Goal: Navigation & Orientation: Find specific page/section

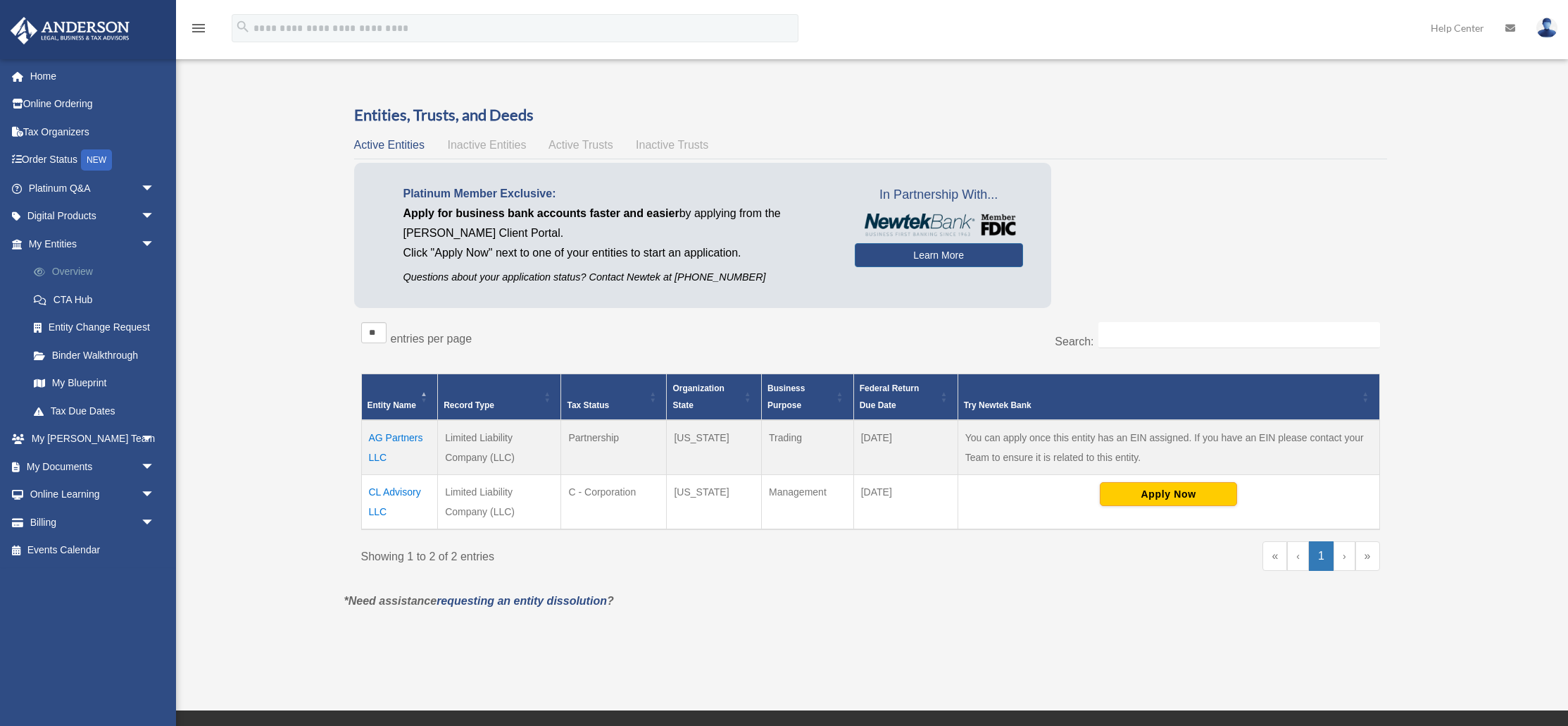
click at [79, 268] on link "Overview" at bounding box center [97, 272] width 156 height 28
click at [41, 466] on link "My Documents arrow_drop_down" at bounding box center [93, 466] width 166 height 28
click at [149, 465] on span "arrow_drop_down" at bounding box center [155, 466] width 28 height 29
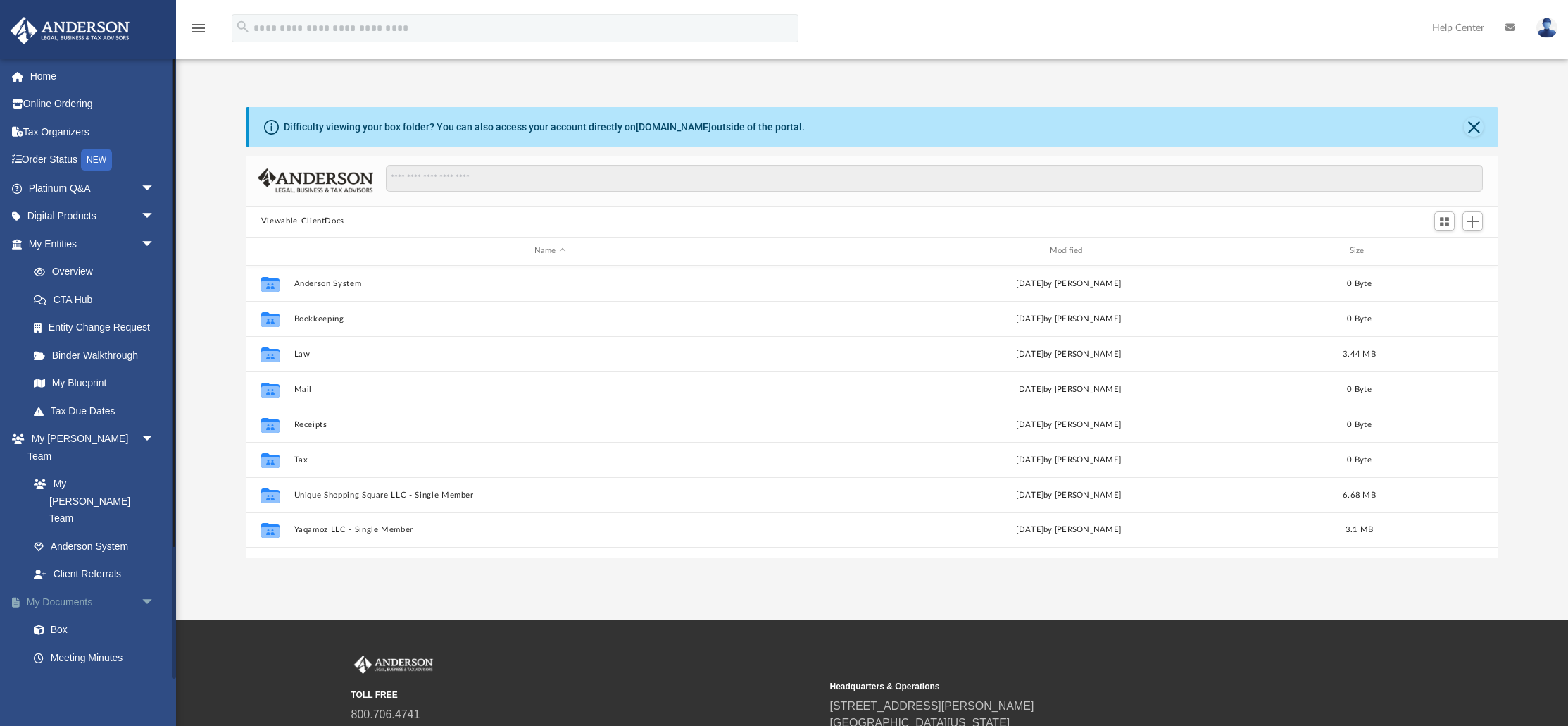
scroll to position [320, 1253]
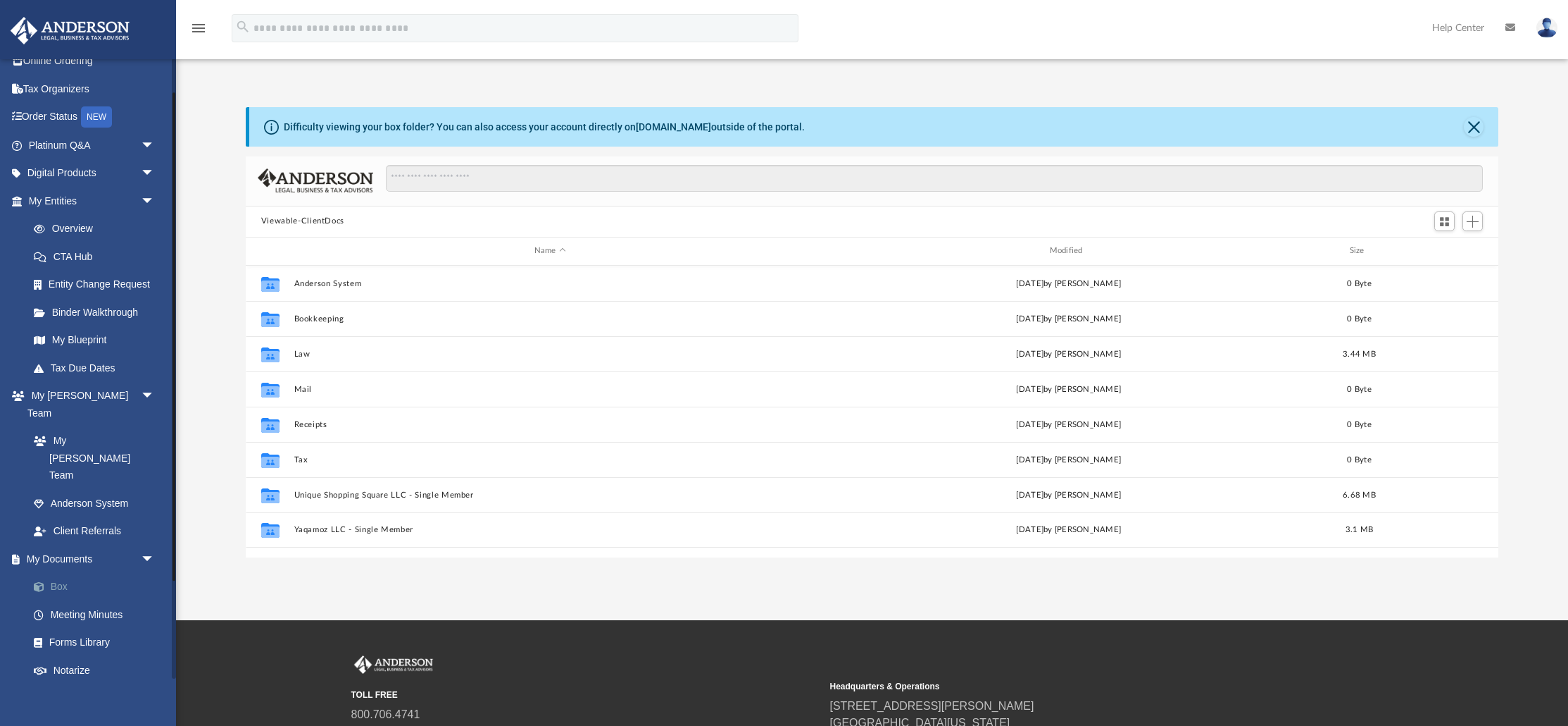
click at [62, 573] on link "Box" at bounding box center [97, 587] width 156 height 28
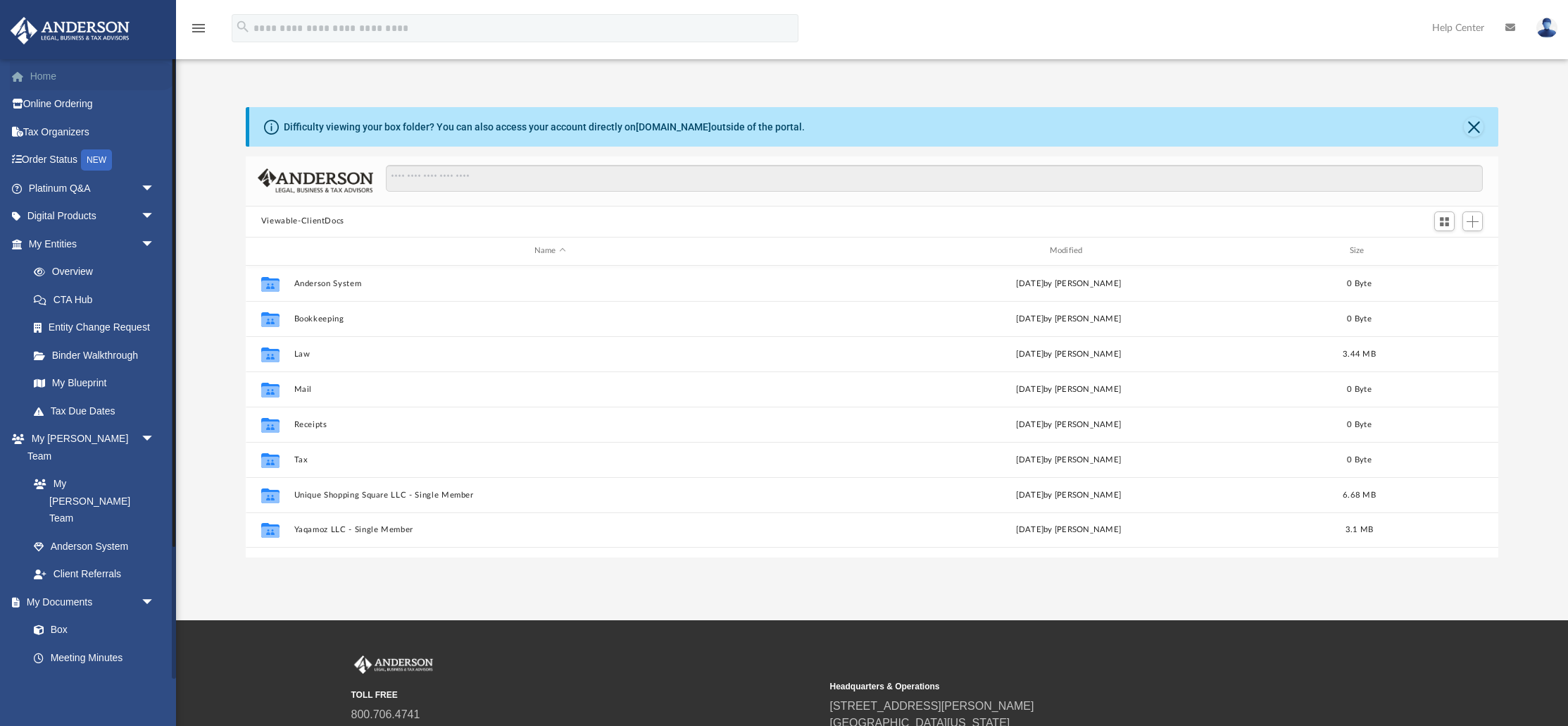
click at [41, 75] on link "Home" at bounding box center [93, 76] width 166 height 28
